Goal: Information Seeking & Learning: Learn about a topic

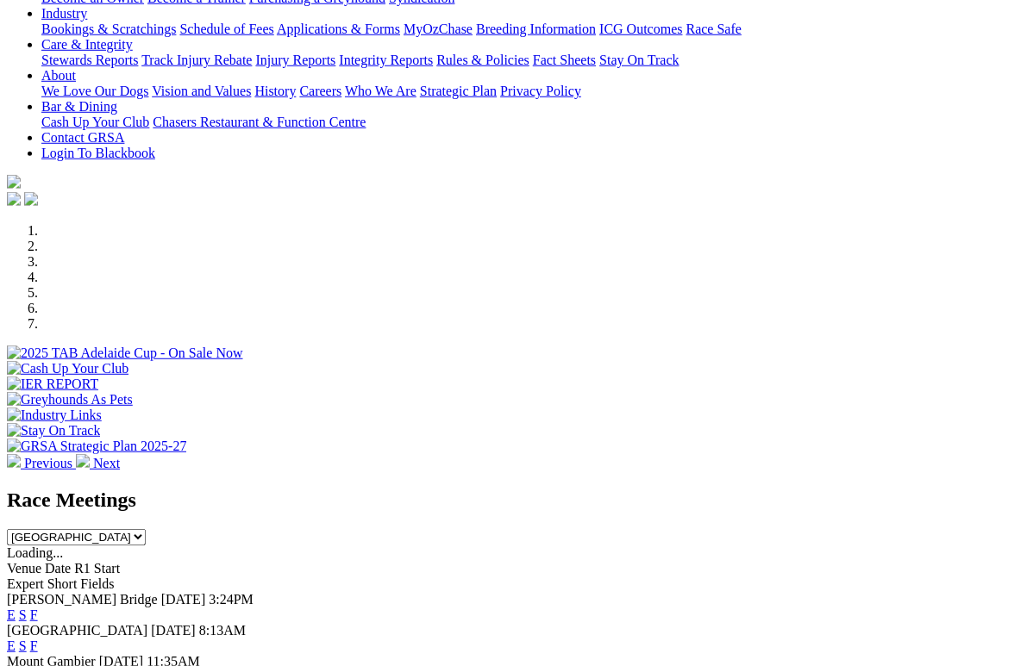
scroll to position [322, 0]
click at [38, 608] on link "F" at bounding box center [34, 615] width 8 height 15
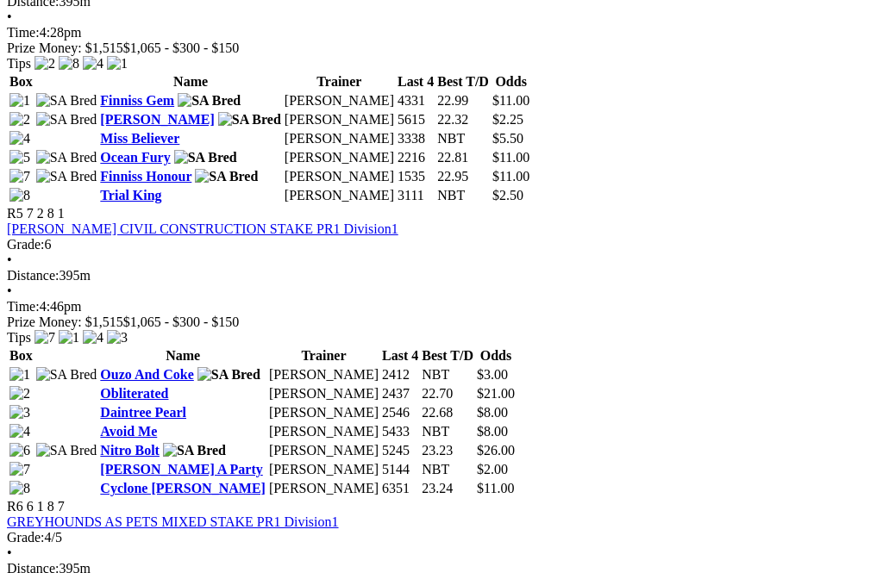
scroll to position [1791, 0]
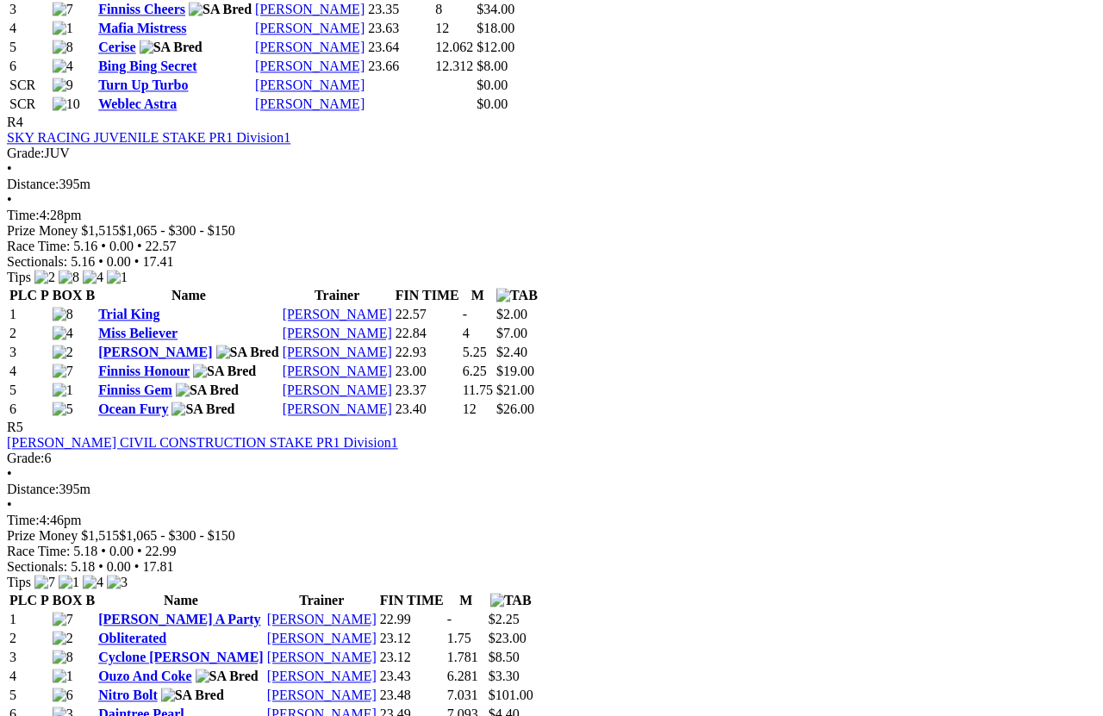
scroll to position [1680, 0]
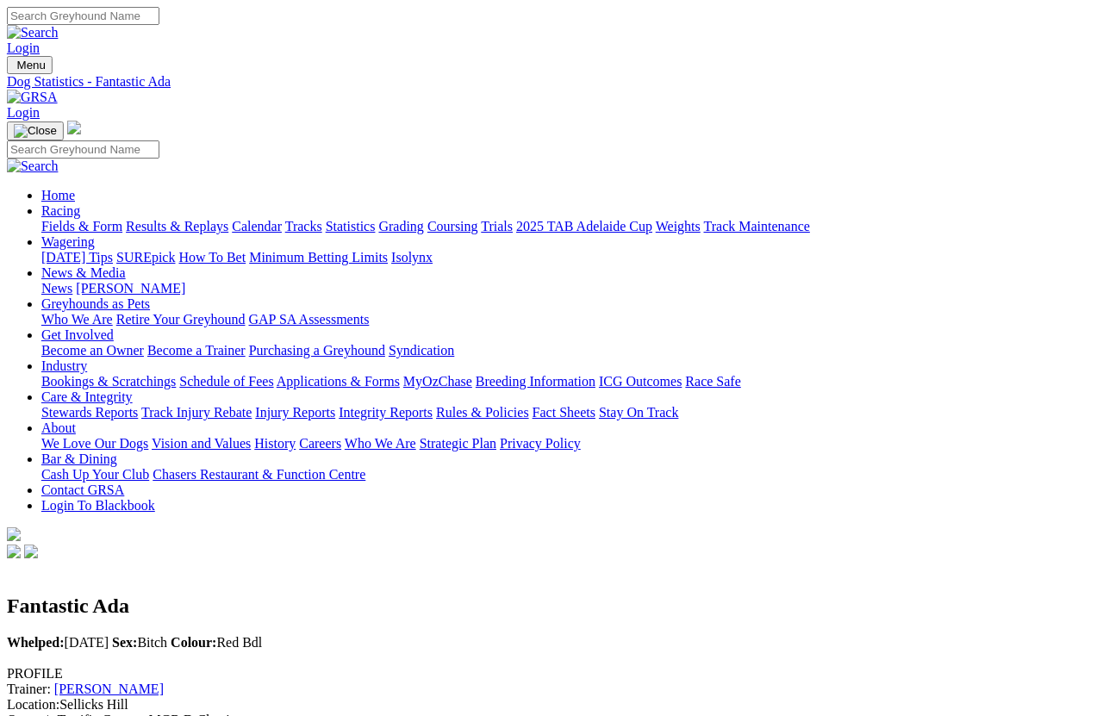
scroll to position [0, 145]
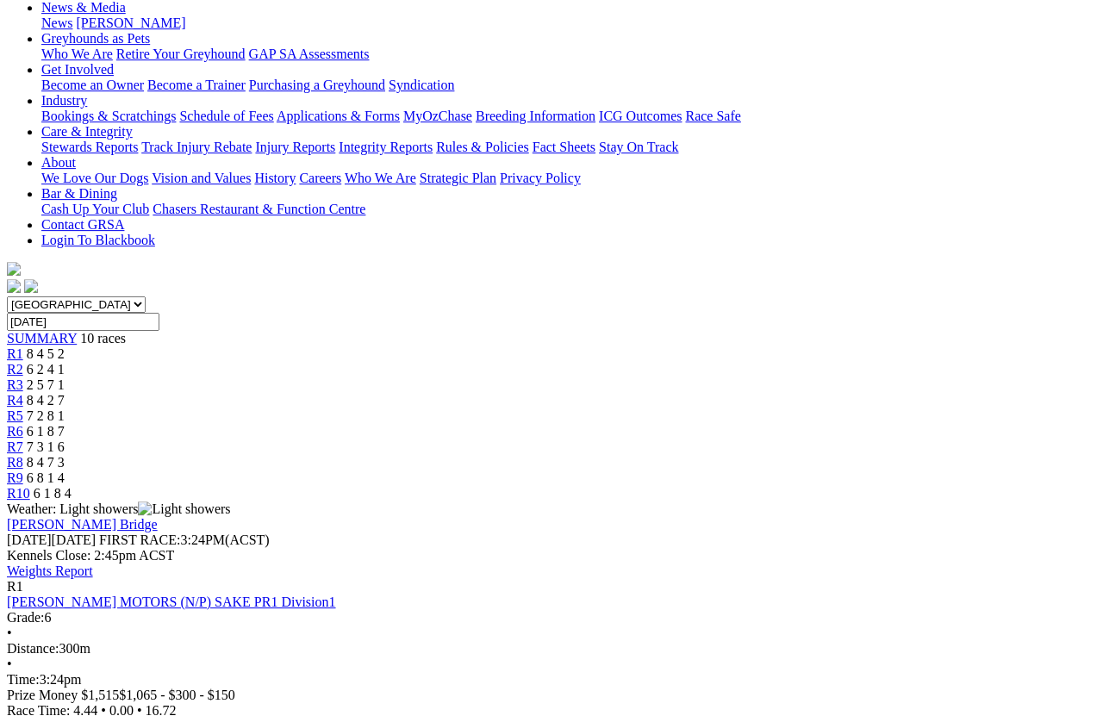
scroll to position [266, 0]
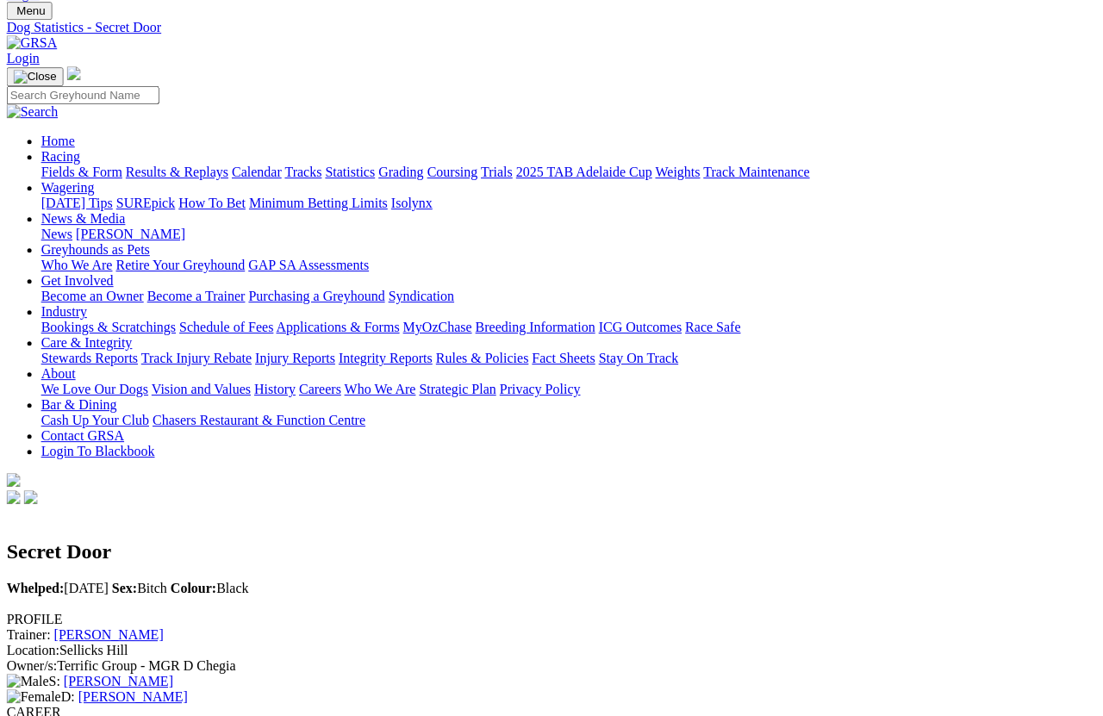
scroll to position [52, 121]
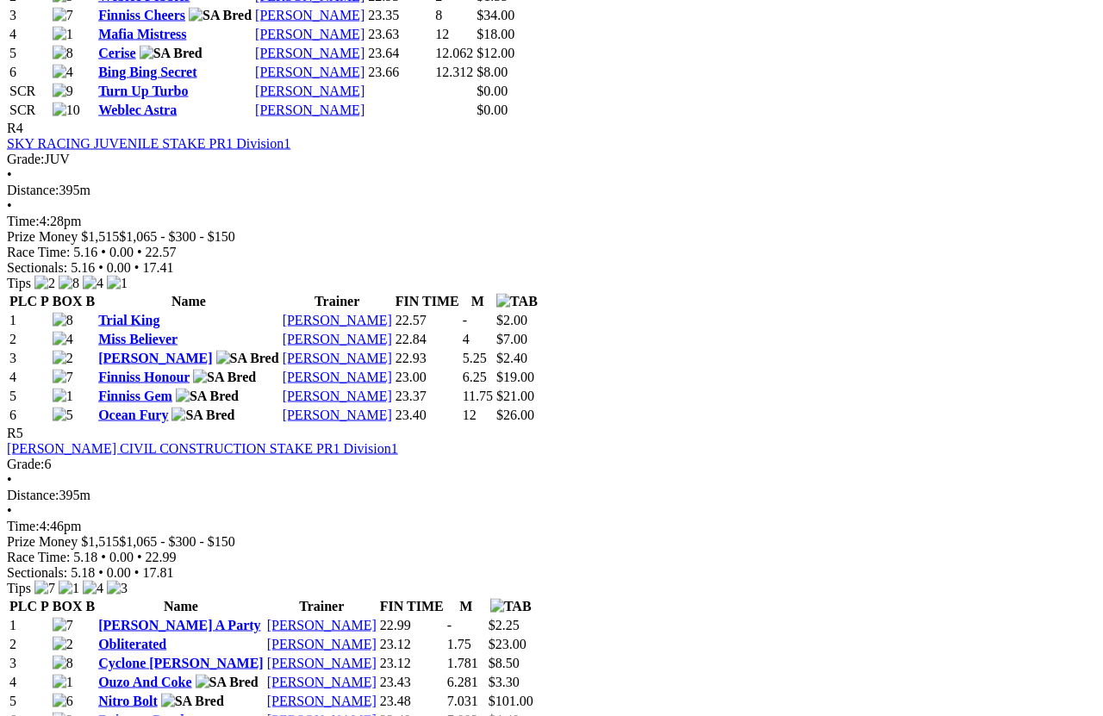
scroll to position [1674, 0]
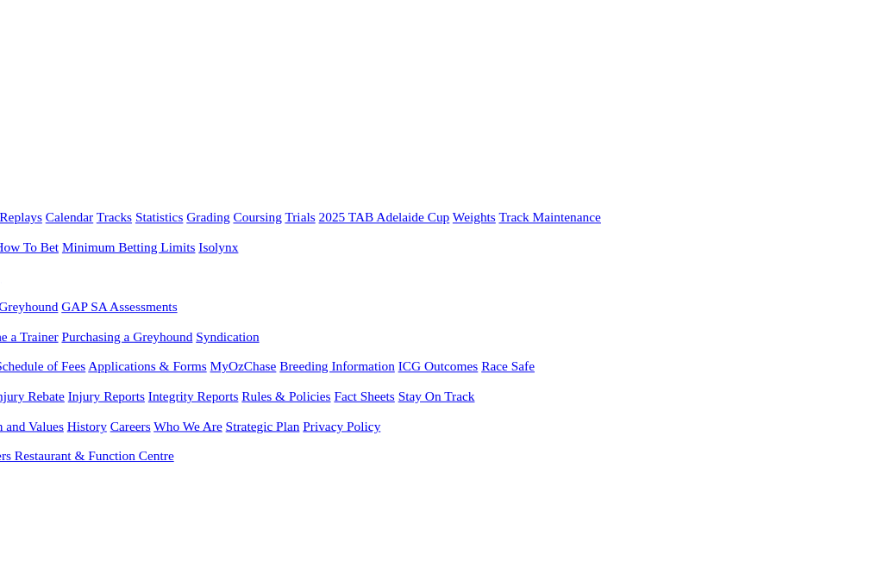
scroll to position [0, 45]
